Goal: Information Seeking & Learning: Learn about a topic

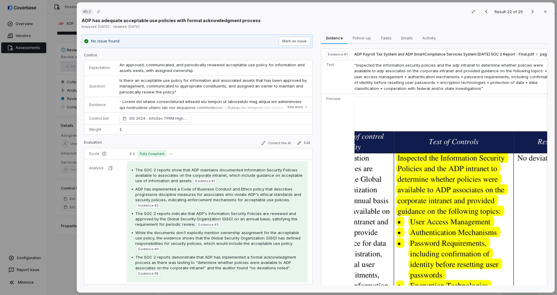
scroll to position [90, 0]
click at [204, 177] on span "The SOC 2 reports show that ADP maintains documented Information Security Polic…" at bounding box center [218, 176] width 167 height 16
click at [203, 180] on span "Evidence # 1" at bounding box center [205, 181] width 20 height 5
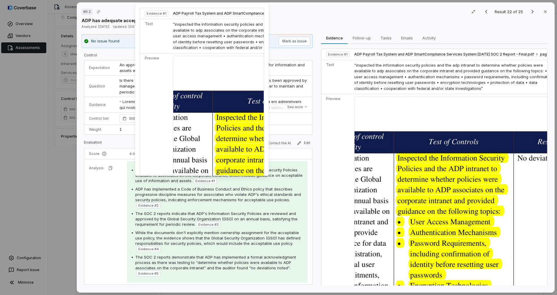
click at [205, 151] on img at bounding box center [273, 202] width 200 height 292
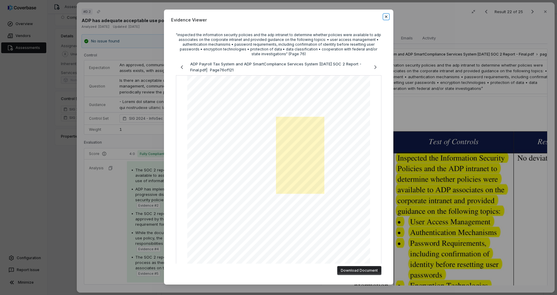
click at [386, 17] on icon "button" at bounding box center [386, 16] width 5 height 5
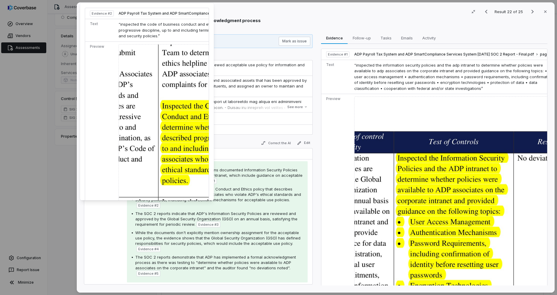
click at [151, 205] on span "Evidence # 2" at bounding box center [148, 205] width 20 height 5
click at [178, 177] on img at bounding box center [219, 142] width 200 height 197
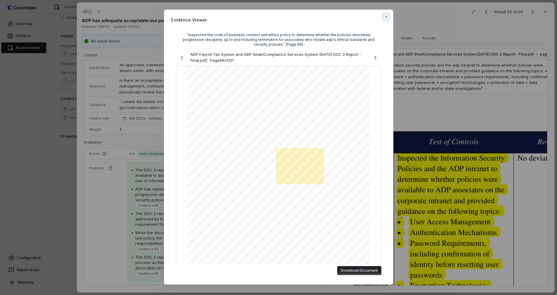
click at [385, 16] on icon "button" at bounding box center [386, 17] width 2 height 2
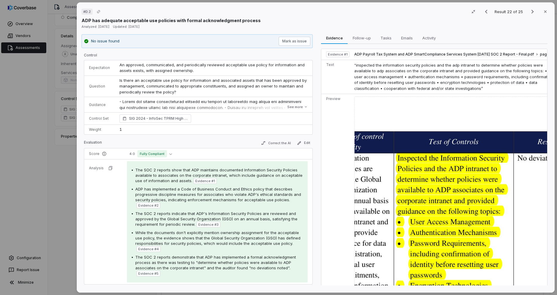
click at [145, 206] on span "Evidence # 2" at bounding box center [148, 205] width 20 height 5
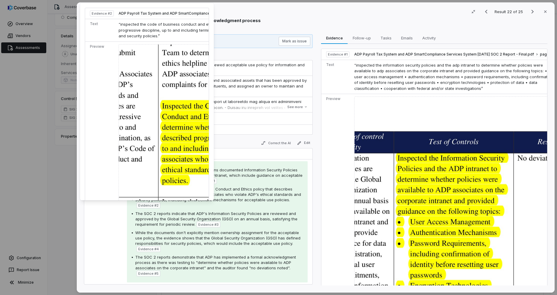
click at [182, 145] on img at bounding box center [219, 142] width 200 height 197
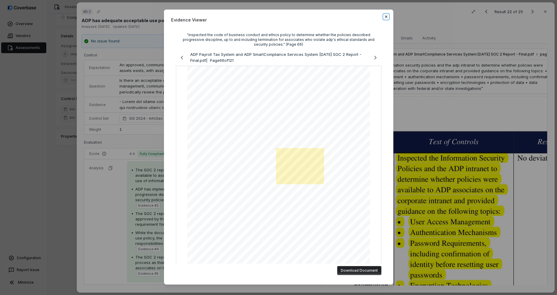
click at [386, 16] on icon "button" at bounding box center [386, 16] width 5 height 5
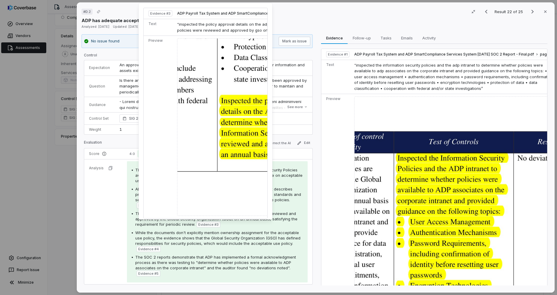
click at [206, 223] on span "Evidence # 3" at bounding box center [208, 224] width 20 height 5
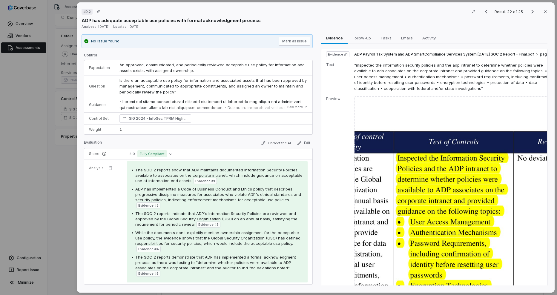
click at [202, 223] on span "Evidence # 3" at bounding box center [208, 224] width 20 height 5
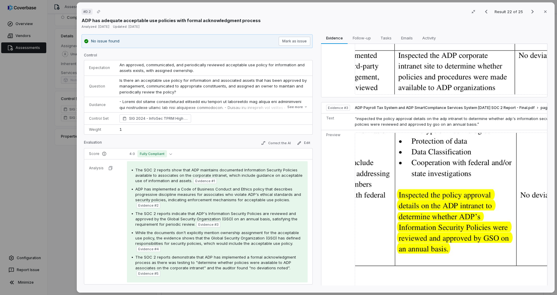
scroll to position [538, 0]
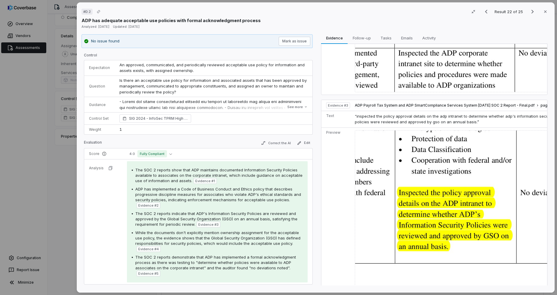
click at [437, 198] on img at bounding box center [455, 219] width 200 height 178
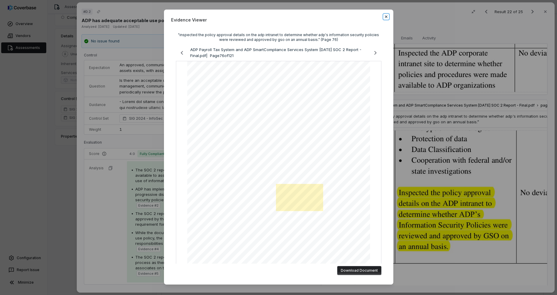
click at [384, 17] on icon "button" at bounding box center [386, 16] width 5 height 5
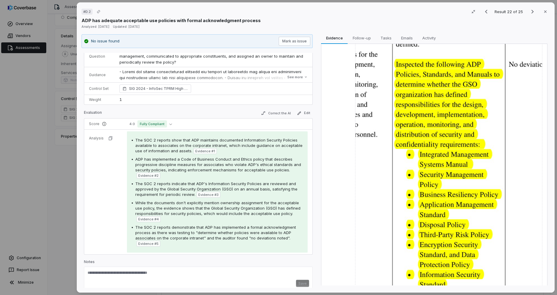
scroll to position [866, 0]
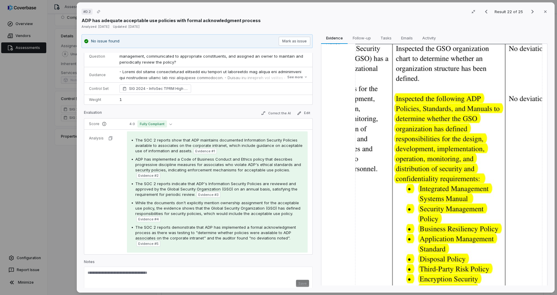
click at [419, 136] on img at bounding box center [448, 209] width 187 height 336
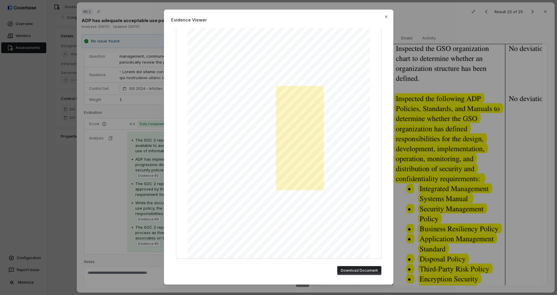
scroll to position [0, 0]
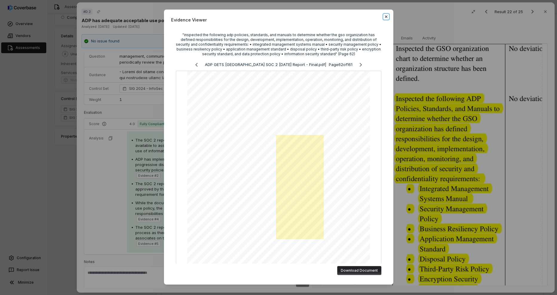
click at [384, 16] on icon "button" at bounding box center [386, 16] width 5 height 5
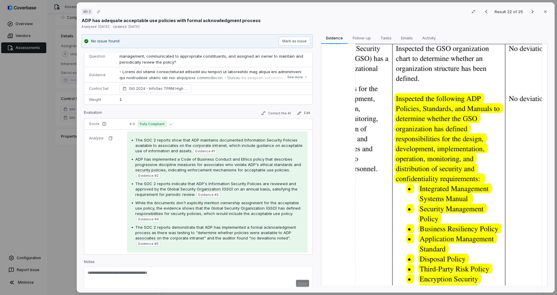
scroll to position [35, 0]
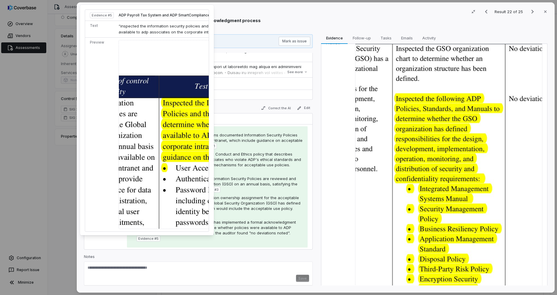
click at [142, 239] on span "Evidence # 5" at bounding box center [148, 238] width 20 height 5
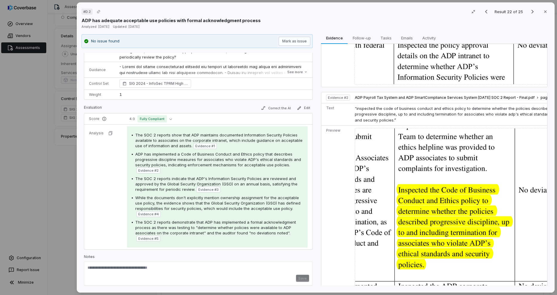
scroll to position [305, 0]
click at [423, 203] on img at bounding box center [455, 226] width 200 height 197
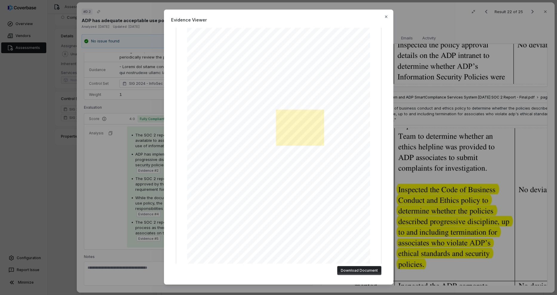
scroll to position [44, 0]
click at [384, 16] on icon "button" at bounding box center [386, 16] width 5 height 5
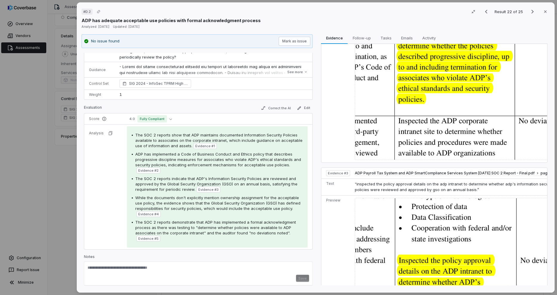
scroll to position [478, 0]
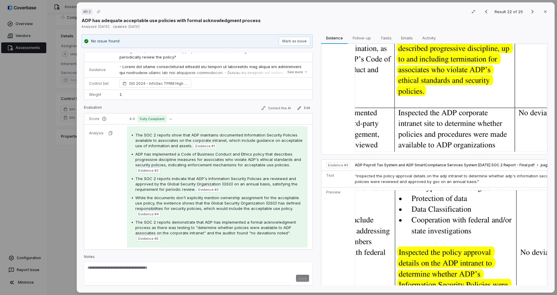
click at [420, 121] on img at bounding box center [455, 53] width 200 height 197
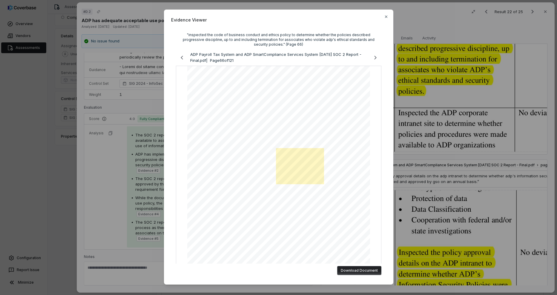
click at [407, 198] on div "Evidence Viewer "inspected the code of business conduct and ethics policy to de…" at bounding box center [278, 147] width 557 height 295
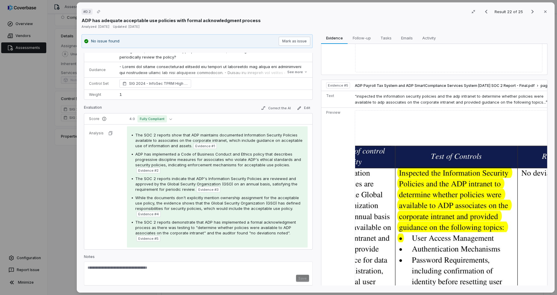
scroll to position [1171, 0]
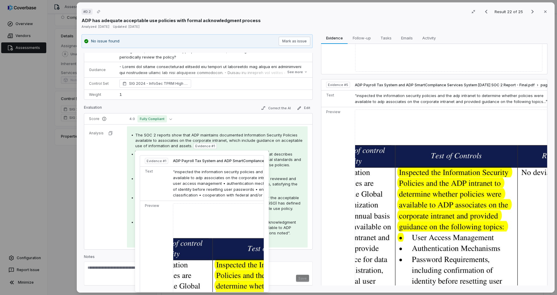
click at [202, 146] on span "Evidence # 1" at bounding box center [205, 146] width 20 height 5
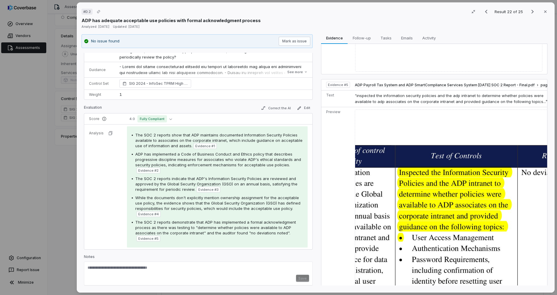
click at [202, 146] on span "Evidence # 1" at bounding box center [205, 146] width 20 height 5
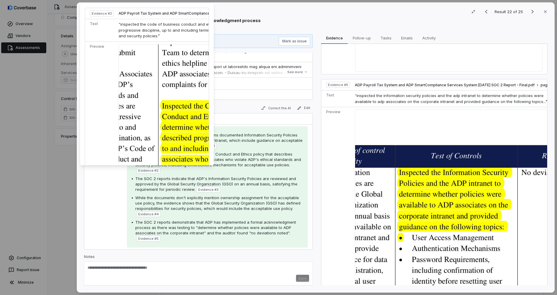
click at [156, 140] on img at bounding box center [219, 142] width 200 height 197
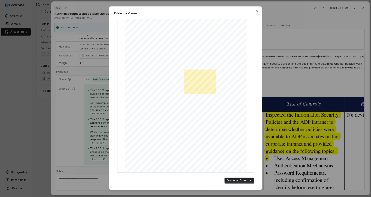
scroll to position [0, 0]
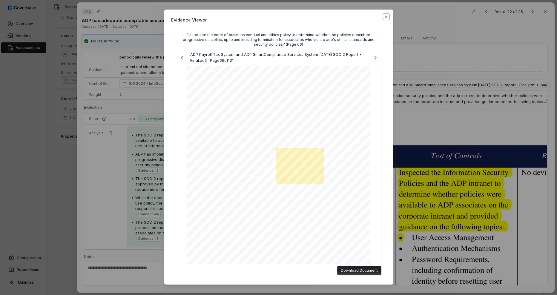
drag, startPoint x: 385, startPoint y: 17, endPoint x: 382, endPoint y: 20, distance: 4.4
click at [385, 17] on icon "button" at bounding box center [386, 16] width 5 height 5
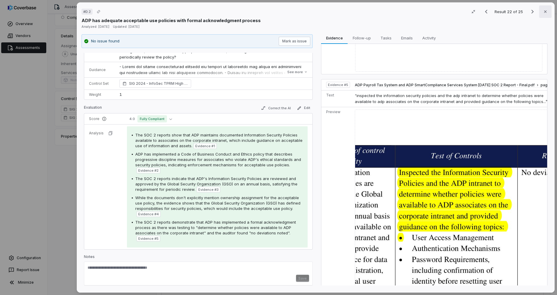
click at [543, 14] on icon "button" at bounding box center [545, 11] width 5 height 5
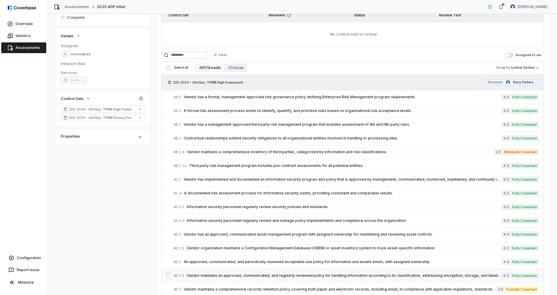
click at [220, 275] on span "Vendor maintains an approved, communicated, and regularly reviewed policy for h…" at bounding box center [344, 275] width 315 height 5
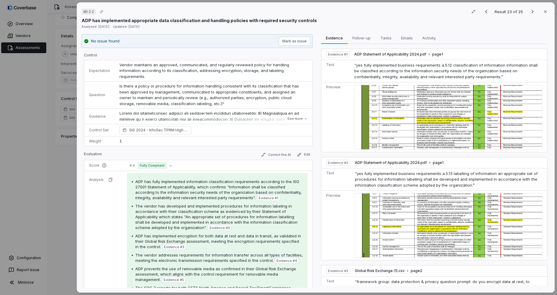
click at [428, 104] on img at bounding box center [448, 117] width 188 height 65
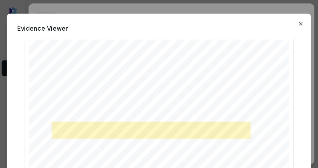
scroll to position [48, 0]
click at [209, 16] on icon "button" at bounding box center [210, 16] width 5 height 5
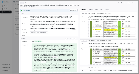
scroll to position [90, 0]
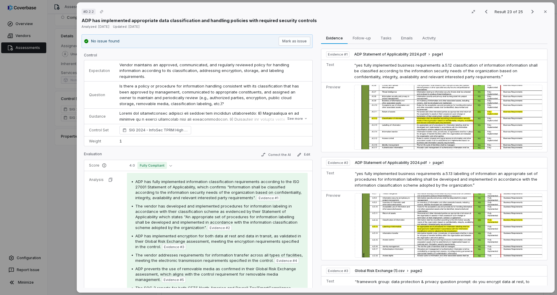
click at [414, 226] on img at bounding box center [449, 225] width 188 height 65
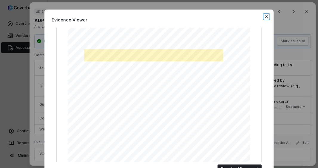
click at [265, 18] on icon "button" at bounding box center [266, 16] width 5 height 5
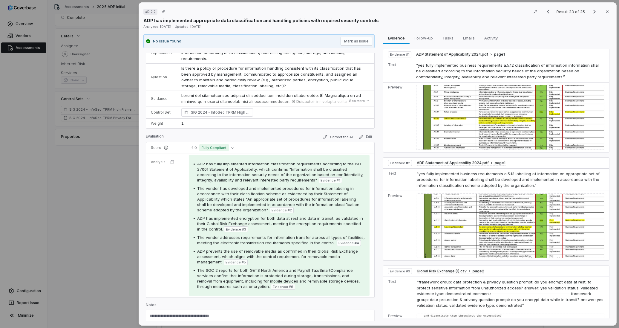
scroll to position [33, 0]
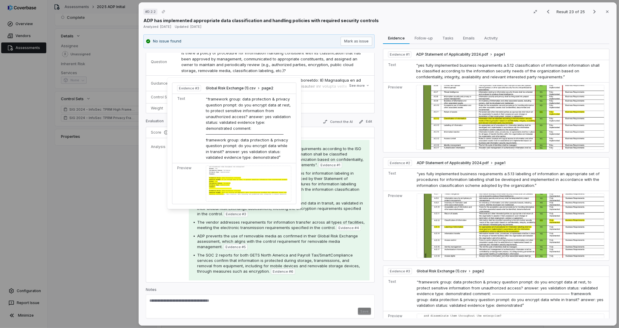
click at [247, 183] on div at bounding box center [248, 183] width 85 height 36
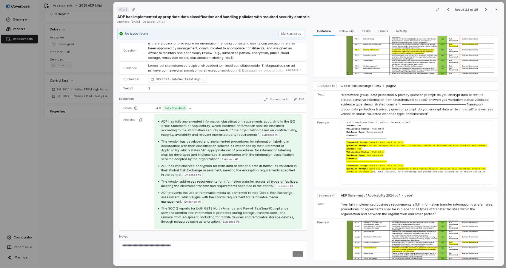
scroll to position [199, 0]
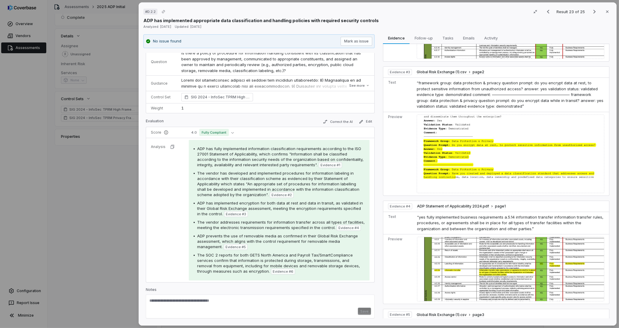
click at [483, 154] on div at bounding box center [511, 153] width 188 height 79
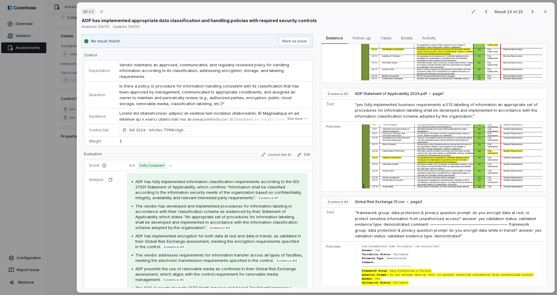
scroll to position [149, 0]
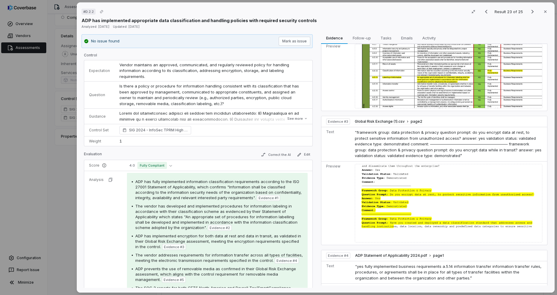
click at [408, 197] on div at bounding box center [449, 203] width 188 height 79
click at [388, 202] on div at bounding box center [449, 203] width 188 height 79
click at [375, 119] on span "Global Risk Exchange (1).csv" at bounding box center [380, 121] width 50 height 5
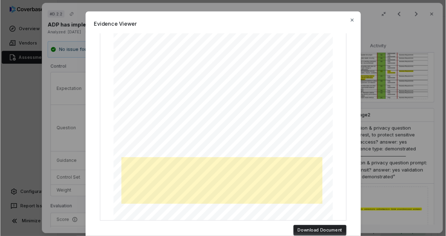
scroll to position [122, 0]
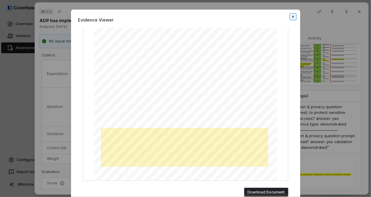
click at [292, 16] on icon "button" at bounding box center [293, 16] width 5 height 5
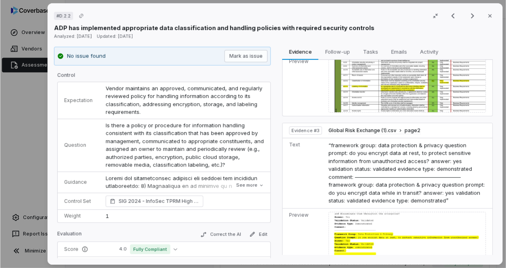
scroll to position [149, 0]
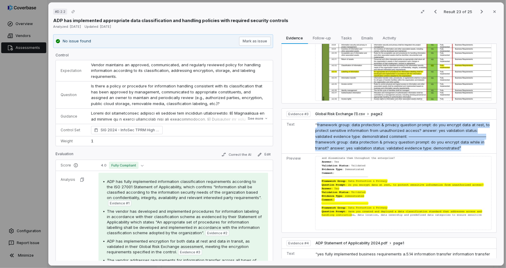
drag, startPoint x: 315, startPoint y: 123, endPoint x: 457, endPoint y: 147, distance: 144.4
click at [457, 147] on td "“framework group: data protection & privacy question prompt: do you encrypt dat…" at bounding box center [404, 136] width 183 height 34
copy span "framework group: data protection & privacy question prompt: do you encrypt data…"
click at [185, 204] on div "ADP has fully implemented information classification requirements according to …" at bounding box center [185, 192] width 156 height 27
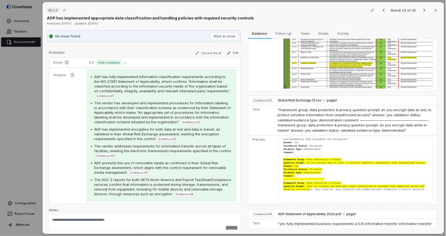
scroll to position [102, 0]
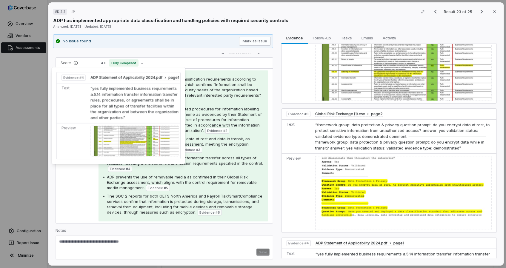
click at [124, 138] on img at bounding box center [134, 141] width 89 height 31
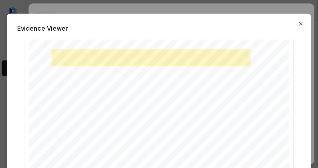
scroll to position [99, 0]
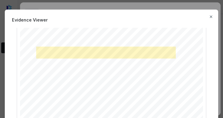
drag, startPoint x: 15, startPoint y: 60, endPoint x: 205, endPoint y: 16, distance: 195.2
click at [205, 16] on div "Evidence Viewer "yes fully implemented business requirements a.5.14 information…" at bounding box center [111, 76] width 213 height 133
click at [208, 16] on icon "button" at bounding box center [210, 16] width 5 height 5
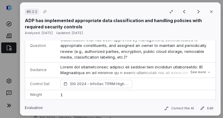
click at [112, 64] on td "See more" at bounding box center [136, 70] width 160 height 16
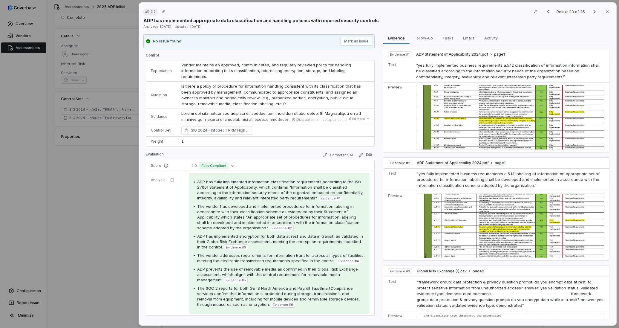
scroll to position [33, 0]
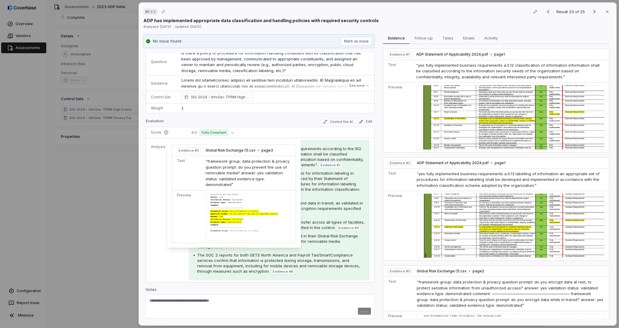
click at [237, 246] on span "Evidence # 5" at bounding box center [235, 246] width 20 height 5
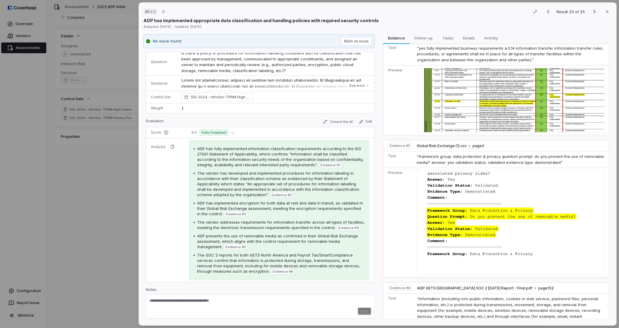
scroll to position [398, 0]
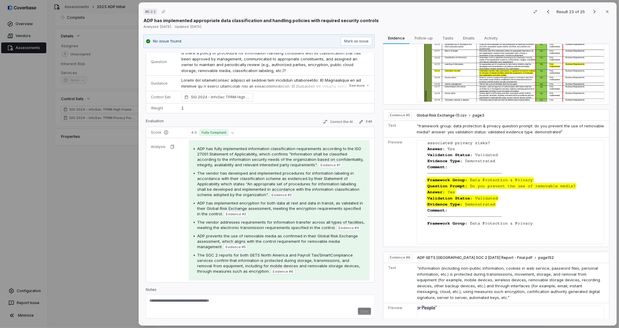
click at [442, 190] on div at bounding box center [511, 192] width 188 height 104
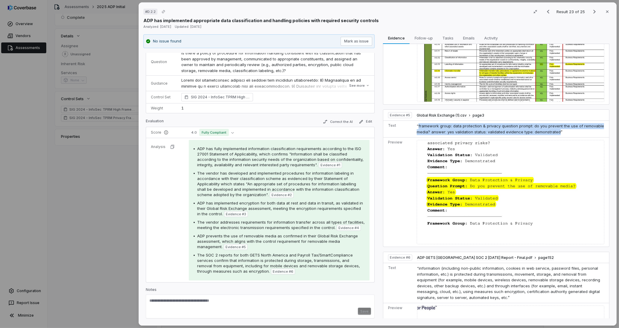
drag, startPoint x: 555, startPoint y: 126, endPoint x: 417, endPoint y: 121, distance: 138.3
click at [417, 123] on span "“framework group: data protection & privacy question prompt: do you prevent the…" at bounding box center [510, 128] width 187 height 11
drag, startPoint x: 417, startPoint y: 121, endPoint x: 438, endPoint y: 120, distance: 21.8
copy span "framework group: data protection & privacy question prompt: do you prevent the …"
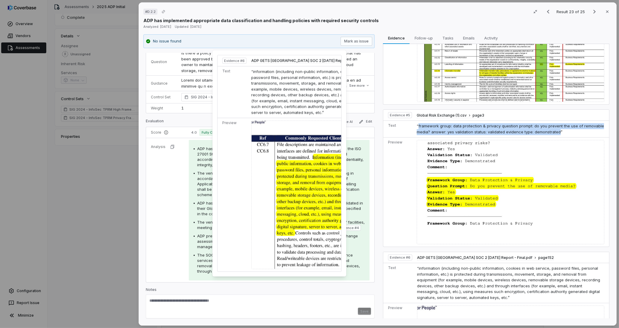
click at [282, 222] on img at bounding box center [319, 194] width 137 height 148
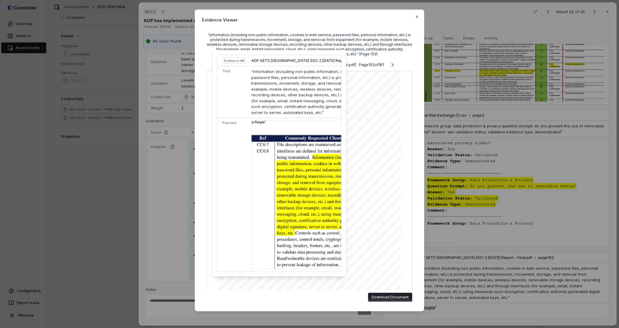
click at [296, 40] on div ""information (including non-public information, cookies in web service, passwor…" at bounding box center [309, 45] width 205 height 24
click at [414, 15] on icon "button" at bounding box center [416, 16] width 5 height 5
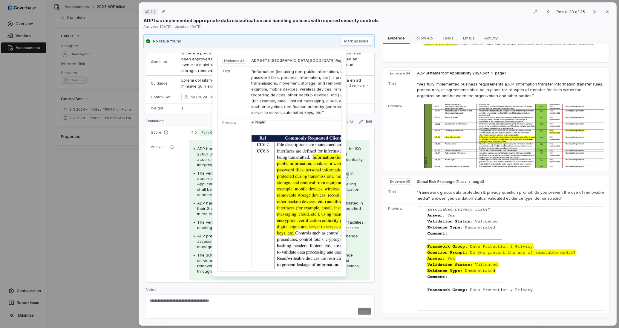
scroll to position [0, 28]
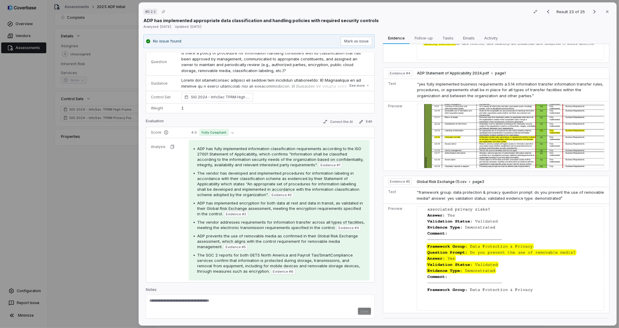
click at [284, 271] on span "Evidence # 6" at bounding box center [283, 271] width 21 height 5
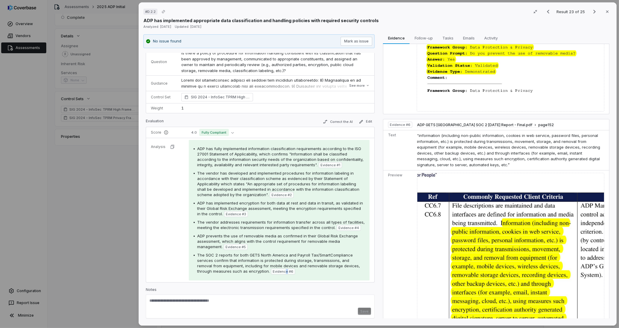
scroll to position [584, 0]
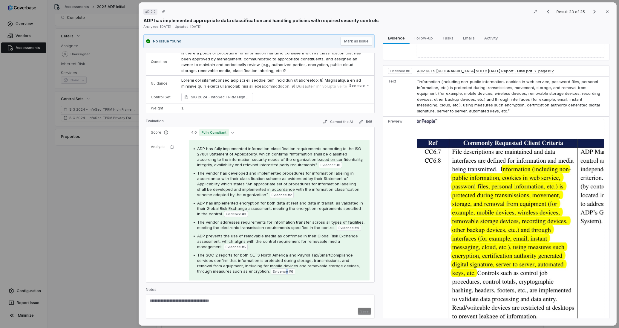
click at [492, 219] on img at bounding box center [510, 220] width 187 height 203
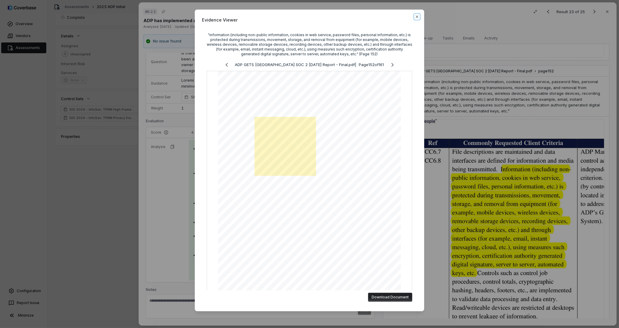
click at [416, 17] on icon "button" at bounding box center [417, 17] width 2 height 2
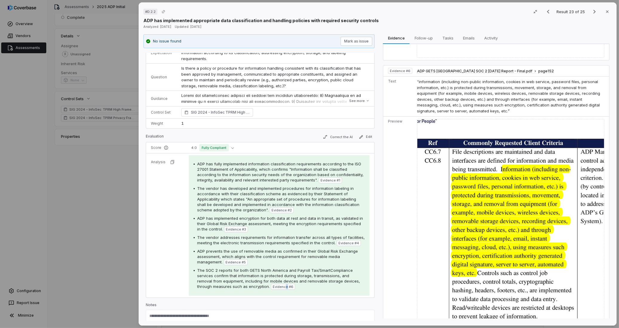
scroll to position [33, 0]
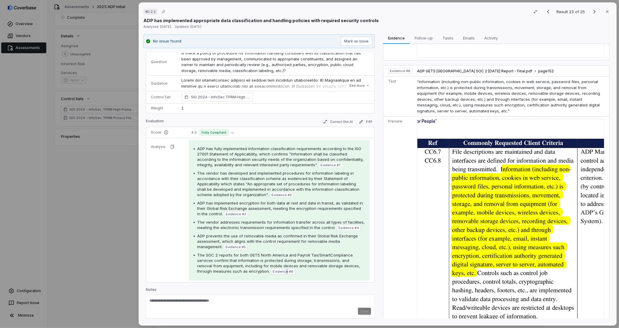
click at [215, 154] on span "ADP has fully implemented information classification requirements according to …" at bounding box center [280, 156] width 166 height 21
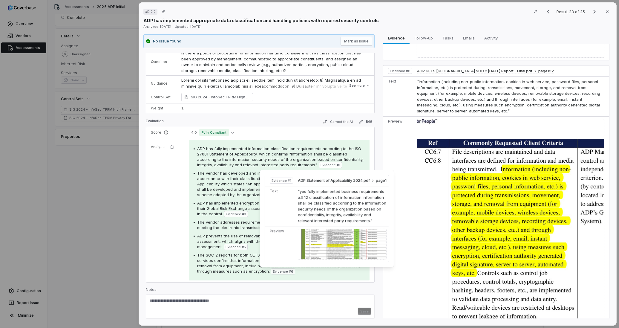
click at [323, 167] on span "Evidence # 1" at bounding box center [330, 164] width 20 height 5
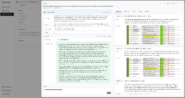
scroll to position [0, 0]
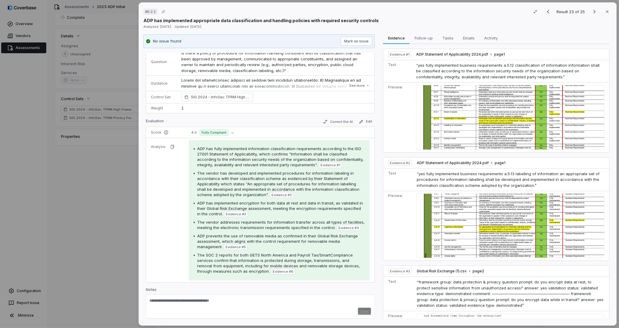
click at [505, 124] on img at bounding box center [510, 117] width 188 height 65
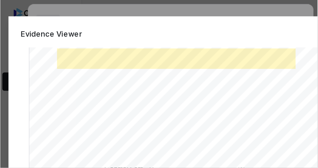
scroll to position [50, 0]
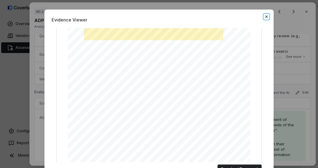
click at [264, 17] on icon "button" at bounding box center [266, 16] width 5 height 5
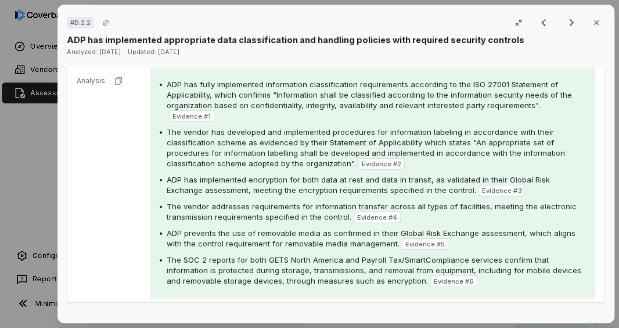
scroll to position [152, 0]
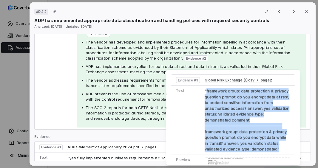
drag, startPoint x: 206, startPoint y: 91, endPoint x: 276, endPoint y: 150, distance: 91.4
click at [276, 150] on td "“framework group: data protection & privacy question prompt: do you encrypt dat…" at bounding box center [248, 120] width 93 height 69
copy span "framework group: data protection & privacy question prompt: do you encrypt data…"
drag, startPoint x: 67, startPoint y: 69, endPoint x: 102, endPoint y: 75, distance: 35.0
click at [70, 70] on tr "Analysis ADP has fully implemented information classification requirements acco…" at bounding box center [173, 68] width 276 height 123
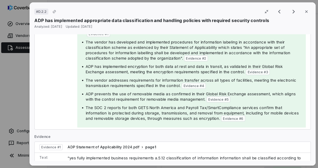
click at [104, 78] on span "The vendor addresses requirements for information transfer across all types of …" at bounding box center [191, 83] width 211 height 10
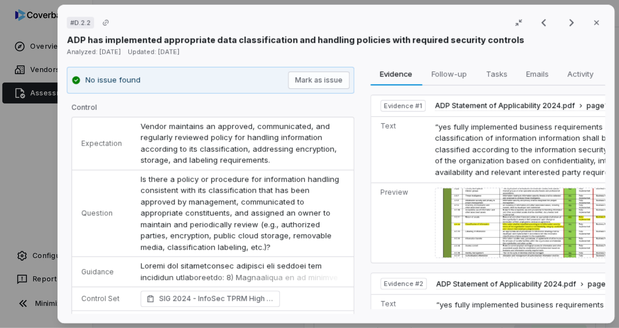
scroll to position [0, 0]
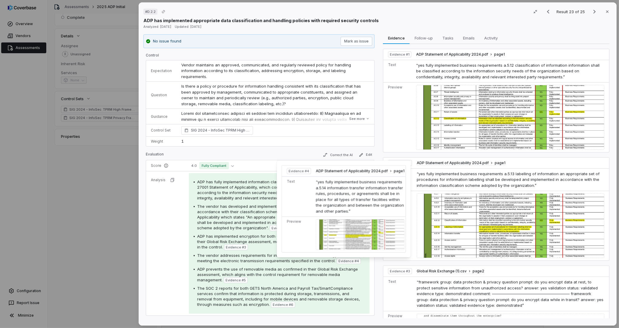
click at [343, 261] on span "Evidence # 4" at bounding box center [348, 260] width 21 height 5
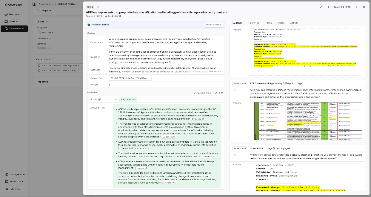
scroll to position [265, 0]
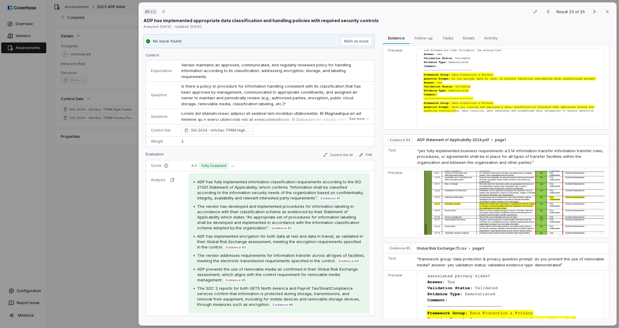
click at [480, 176] on img at bounding box center [510, 202] width 187 height 65
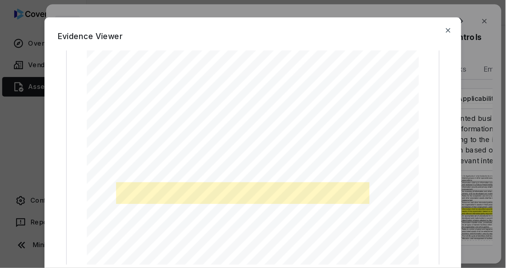
scroll to position [0, 0]
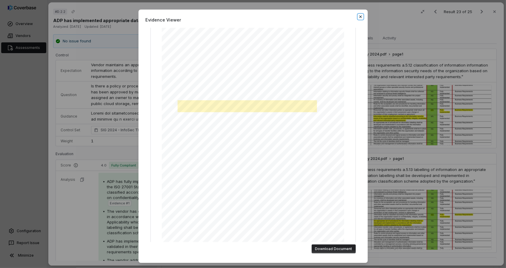
click at [358, 16] on icon "button" at bounding box center [360, 16] width 5 height 5
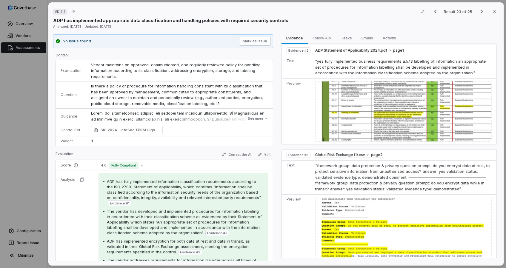
scroll to position [244, 0]
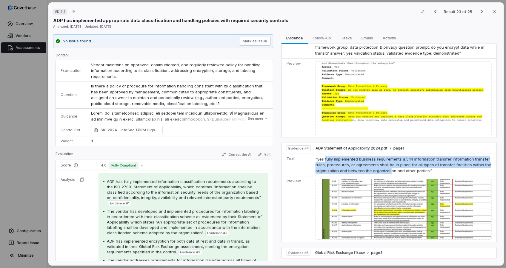
drag, startPoint x: 323, startPoint y: 157, endPoint x: 387, endPoint y: 166, distance: 65.2
click at [387, 166] on span "“yes fully implemented business requirements a.5.14 information transfer inform…" at bounding box center [404, 165] width 176 height 16
drag, startPoint x: 387, startPoint y: 166, endPoint x: 424, endPoint y: 167, distance: 36.4
click at [424, 168] on span "“yes fully implemented business requirements a.5.14 information transfer inform…" at bounding box center [404, 165] width 176 height 16
drag, startPoint x: 410, startPoint y: 155, endPoint x: 427, endPoint y: 166, distance: 20.2
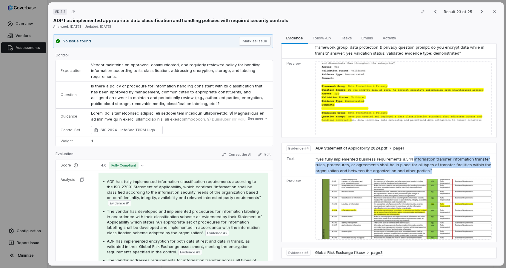
click at [427, 166] on td "“yes fully implemented business requirements a.5.14 information transfer inform…" at bounding box center [404, 165] width 183 height 23
copy span "information transfer information transfer rules, procedures, or agreements shal…"
click at [203, 185] on span "ADP has fully implemented information classification requirements according to …" at bounding box center [184, 189] width 155 height 21
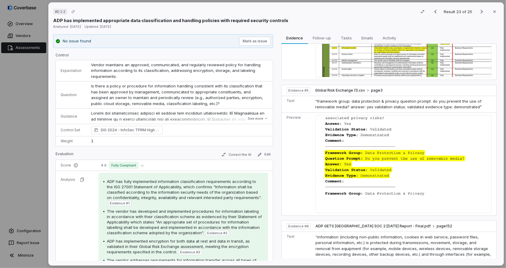
scroll to position [407, 0]
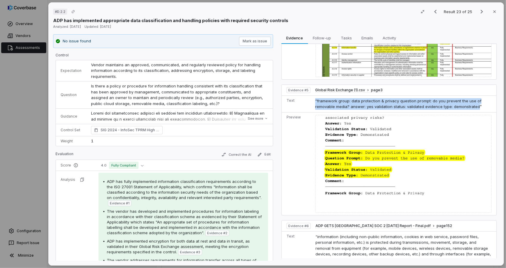
drag, startPoint x: 314, startPoint y: 96, endPoint x: 469, endPoint y: 103, distance: 156.0
click at [469, 103] on span "“framework group: data protection & privacy question prompt: do you prevent the…" at bounding box center [398, 104] width 167 height 11
copy span "“framework group: data protection & privacy question prompt: do you prevent the…"
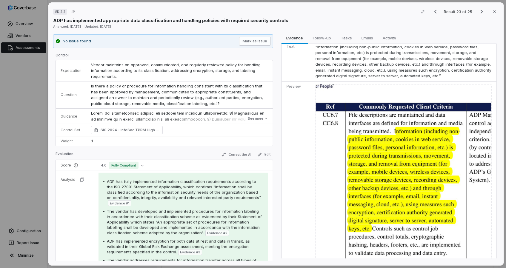
scroll to position [597, 0]
click at [367, 136] on img at bounding box center [404, 179] width 176 height 191
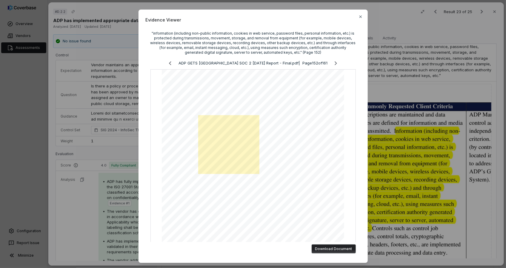
scroll to position [0, 0]
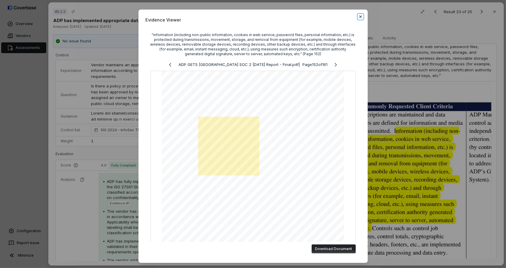
drag, startPoint x: 359, startPoint y: 17, endPoint x: 349, endPoint y: 24, distance: 12.5
click at [359, 17] on icon "button" at bounding box center [360, 17] width 2 height 2
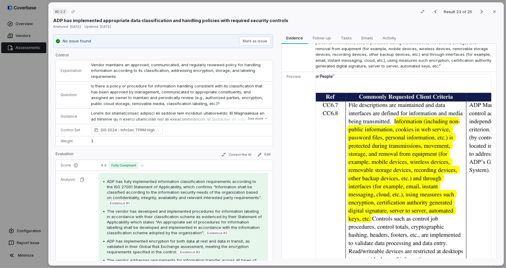
scroll to position [612, 0]
